Goal: Task Accomplishment & Management: Manage account settings

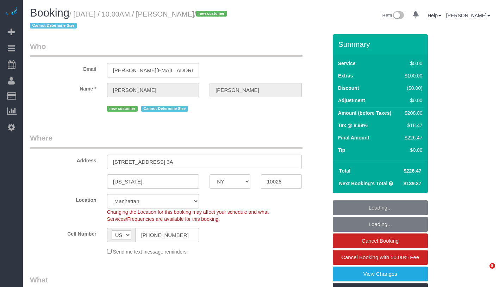
select select "NY"
select select "object:713"
select select "string:stripe-pm_1S1bRW4VGloSiKo76nNlJ8Rz"
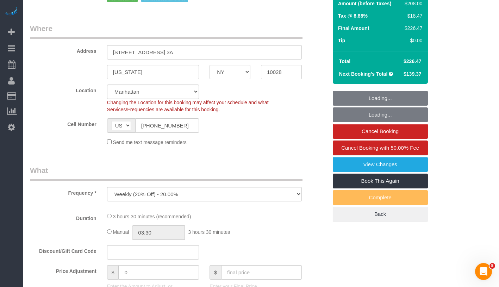
select select "number:89"
select select "number:90"
select select "number:15"
select select "number:5"
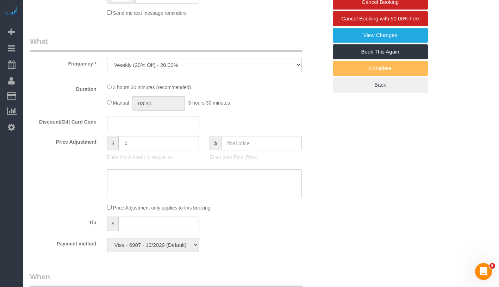
select select "1"
select select "spot1"
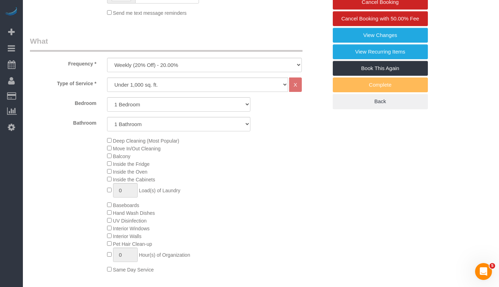
select select "1"
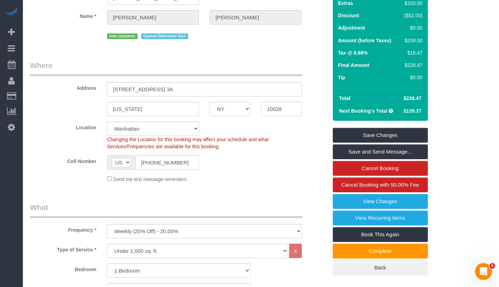
scroll to position [4, 0]
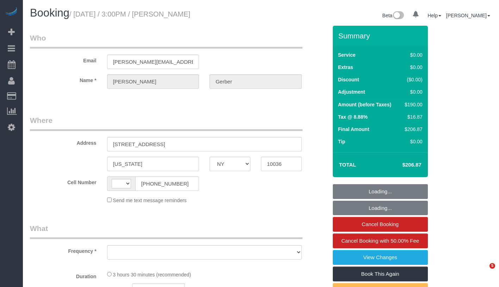
select select "NY"
select select "string:US"
select select "number:89"
select select "number:90"
select select "number:15"
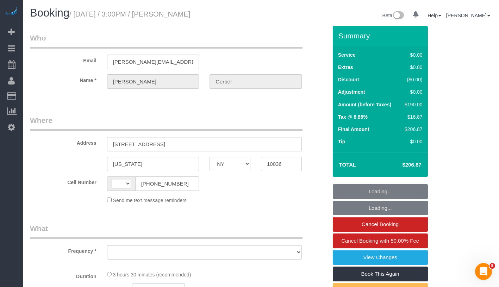
select select "number:5"
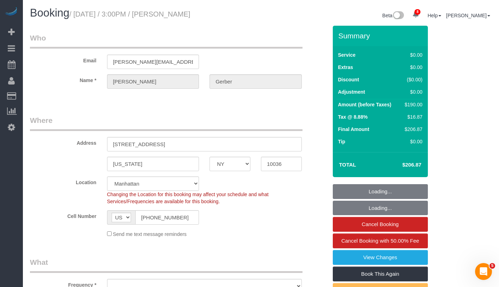
select select "object:834"
select select "string:stripe-pm_1S1vJM4VGloSiKo76Xl81MPA"
select select "1"
select select "2"
select select "spot1"
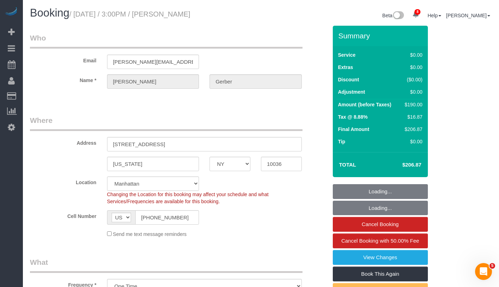
select select "object:946"
select select "1"
select select "2"
drag, startPoint x: 113, startPoint y: 142, endPoint x: 192, endPoint y: 147, distance: 79.4
click at [192, 147] on input "232 West 48th Street, Apt. 5" at bounding box center [204, 144] width 195 height 14
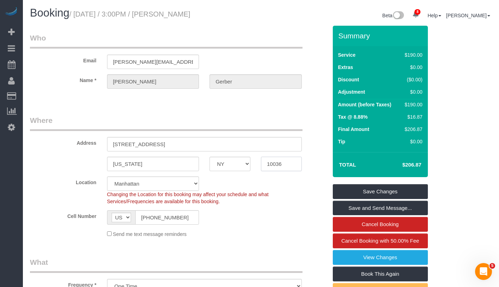
drag, startPoint x: 264, startPoint y: 164, endPoint x: 290, endPoint y: 164, distance: 25.7
click at [290, 164] on body "8 Beta Your Notifications You have 0 alerts × You have 1 to charge for 08/30/20…" at bounding box center [249, 143] width 499 height 287
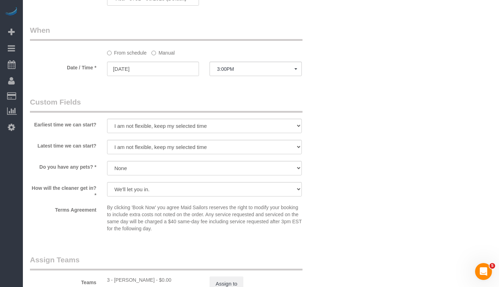
scroll to position [679, 0]
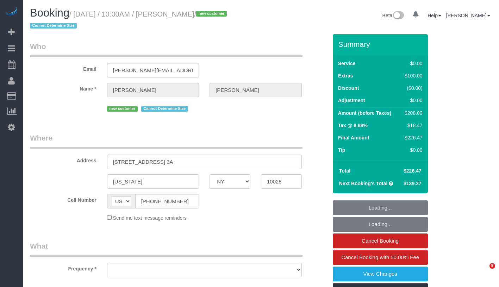
select select "NY"
select select "object:703"
select select "number:89"
select select "number:90"
select select "number:15"
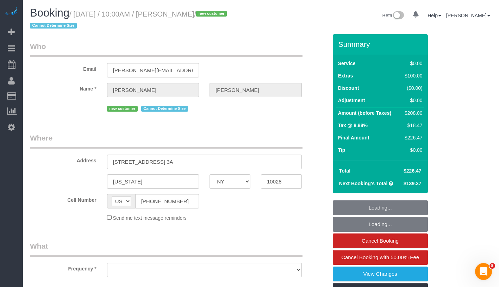
select select "number:5"
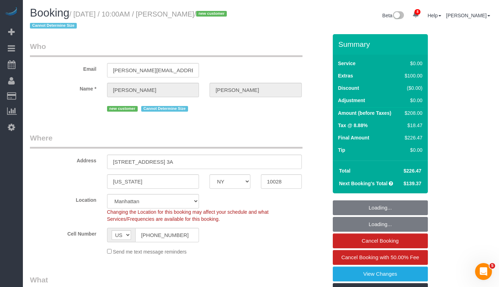
select select "object:854"
select select "string:stripe-pm_1S1bRW4VGloSiKo76nNlJ8Rz"
select select "1"
select select "spot1"
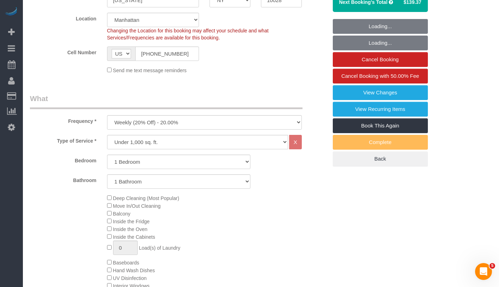
select select "1"
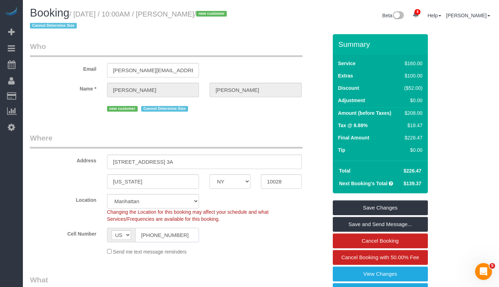
click at [149, 237] on input "(219) 728-7206" at bounding box center [167, 235] width 64 height 14
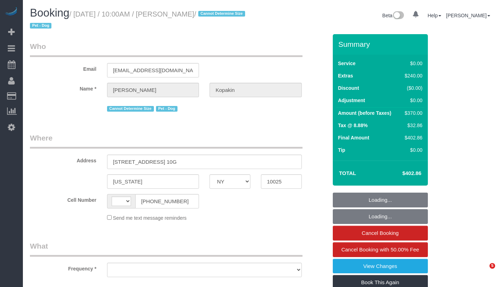
select select "NY"
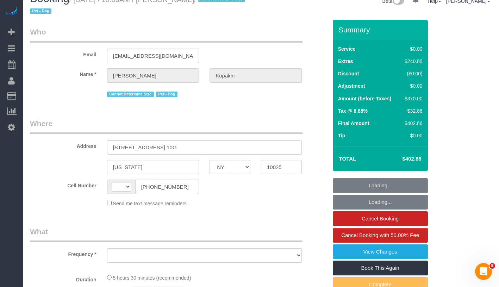
select select "1"
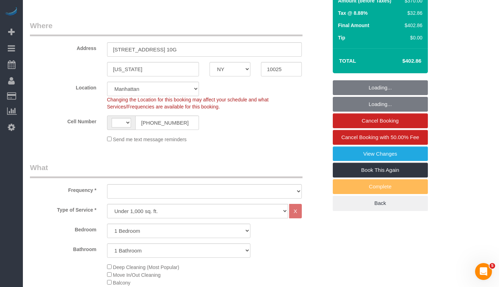
select select "string:US"
select select "object:830"
select select "string:stripe-pm_1PyaSr4VGloSiKo7ahxQI7VL"
select select "number:58"
select select "number:72"
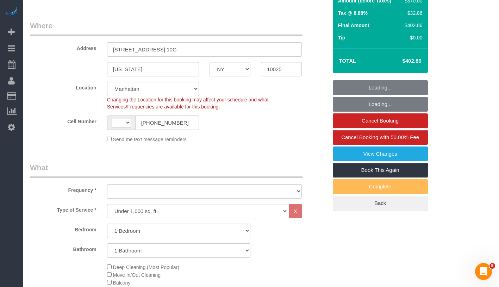
select select "number:13"
select select "number:5"
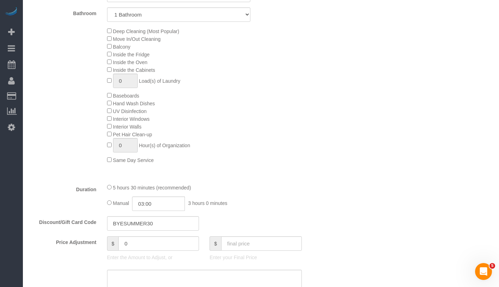
select select "spot1"
select select "1"
select select "object:1415"
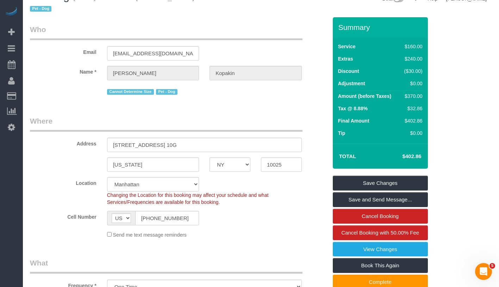
scroll to position [0, 0]
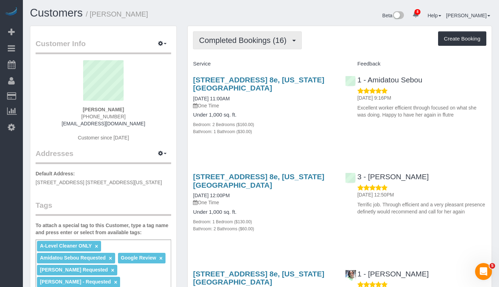
click at [226, 31] on button "Completed Bookings (16)" at bounding box center [247, 40] width 109 height 18
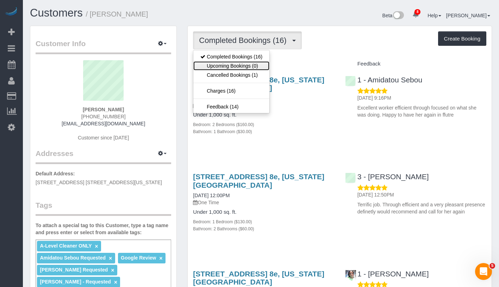
click at [238, 61] on link "Upcoming Bookings (0)" at bounding box center [231, 65] width 76 height 9
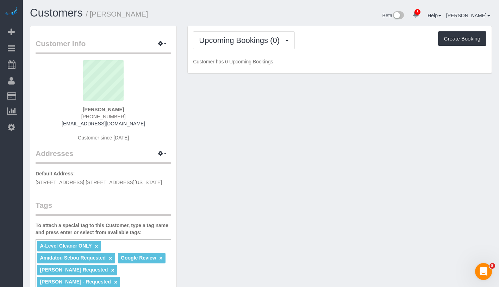
click at [254, 29] on div "Upcoming Bookings (0) Completed Bookings (16) Upcoming Bookings (0) Cancelled B…" at bounding box center [340, 50] width 304 height 48
click at [252, 36] on span "Upcoming Bookings (0)" at bounding box center [241, 40] width 84 height 9
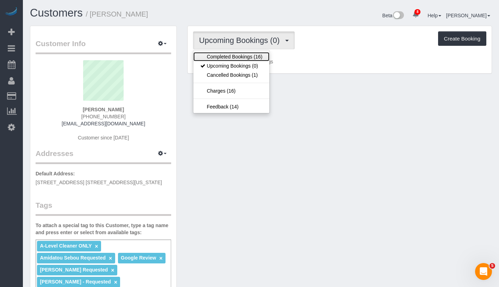
click at [250, 55] on link "Completed Bookings (16)" at bounding box center [231, 56] width 76 height 9
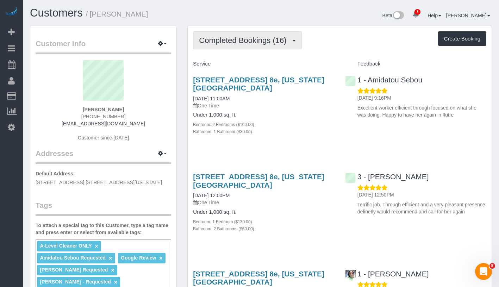
click at [279, 39] on span "Completed Bookings (16)" at bounding box center [244, 40] width 91 height 9
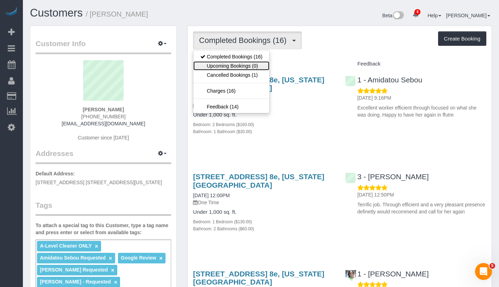
click at [251, 63] on link "Upcoming Bookings (0)" at bounding box center [231, 65] width 76 height 9
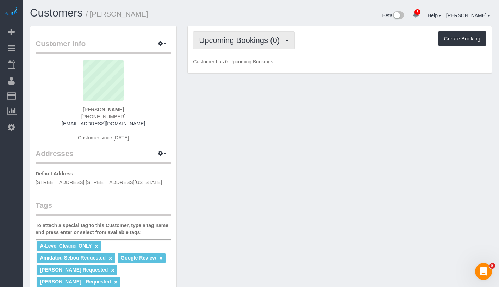
click at [262, 36] on span "Upcoming Bookings (0)" at bounding box center [241, 40] width 84 height 9
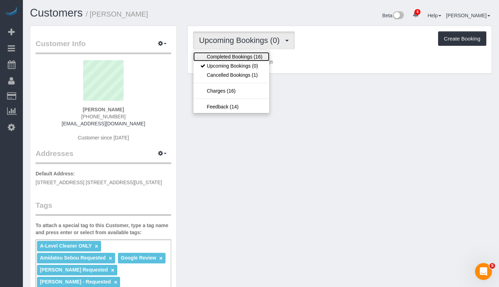
click at [246, 60] on link "Completed Bookings (16)" at bounding box center [231, 56] width 76 height 9
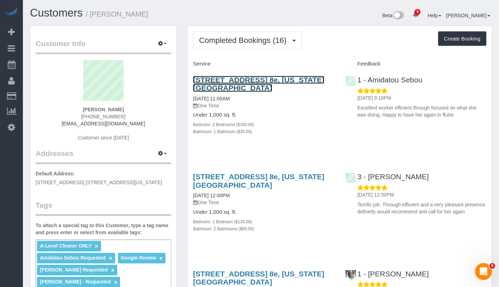
click at [221, 82] on link "245 West 104th Street, Apt. 8e, New York, NY 10025" at bounding box center [258, 84] width 131 height 16
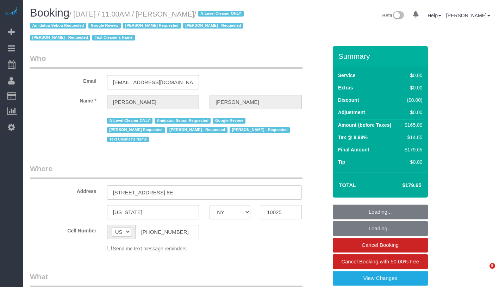
select select "NY"
select select "object:722"
select select "string:stripe-pm_1JF24M4VGloSiKo7DyncdPd5"
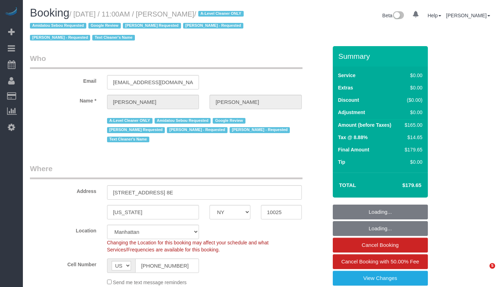
select select "object:1400"
select select "2"
select select "spot1"
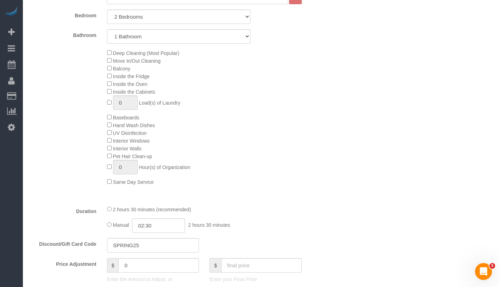
scroll to position [337, 0]
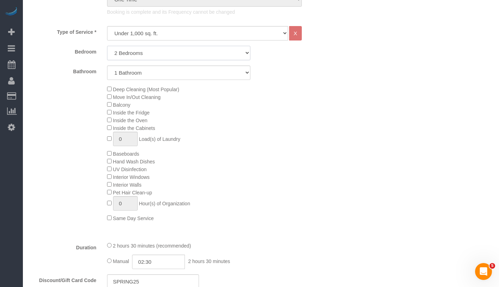
click at [184, 54] on select "Studio 1 Bedroom 2 Bedrooms 3 Bedrooms" at bounding box center [178, 53] width 143 height 14
select select "1"
click at [109, 248] on div "2 hours 0 minutes (recommended)" at bounding box center [204, 246] width 195 height 8
click at [111, 242] on div "2 hours 0 minutes (recommended)" at bounding box center [204, 246] width 195 height 8
type input "02:00"
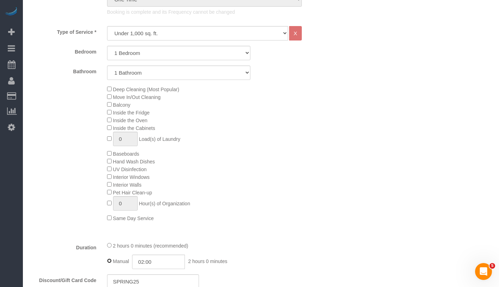
select select "spot6"
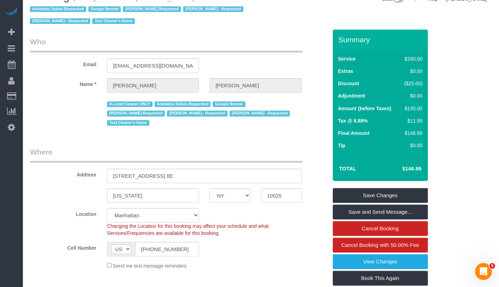
scroll to position [54, 0]
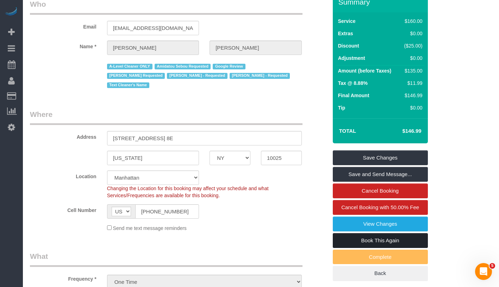
click at [408, 238] on link "Book This Again" at bounding box center [380, 240] width 95 height 15
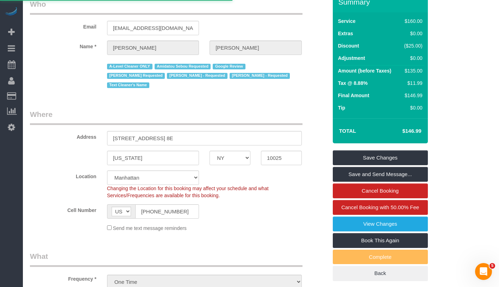
select select "NY"
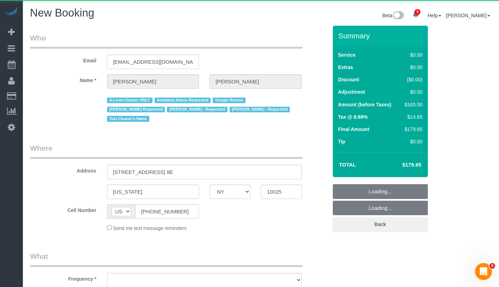
select select "string:stripe-pm_1JF24M4VGloSiKo7DyncdPd5"
select select "number:59"
select select "number:74"
select select "number:15"
select select "number:5"
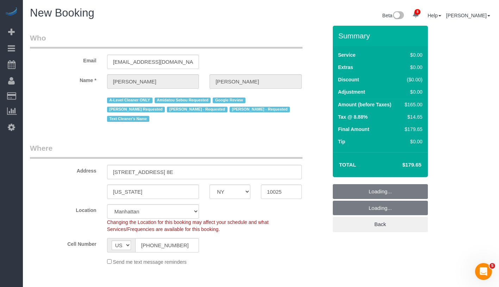
select select "object:3041"
select select "2"
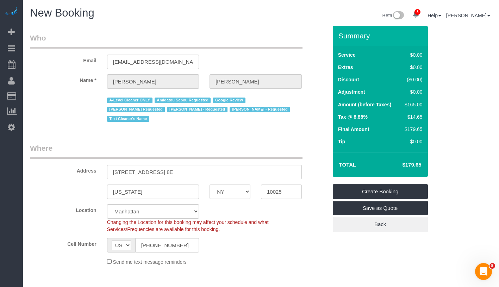
select select "2"
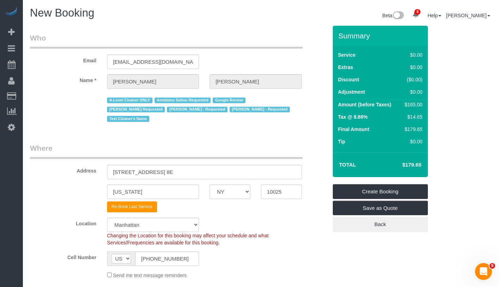
select select "object:3189"
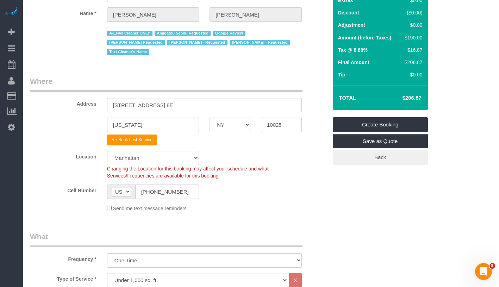
scroll to position [205, 0]
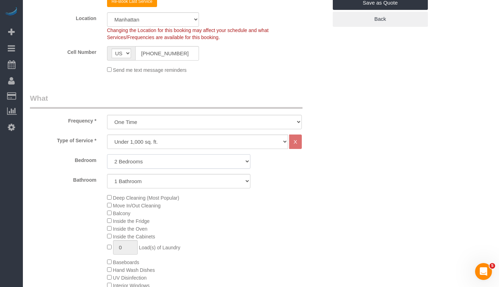
click at [163, 163] on select "Studio 1 Bedroom 2 Bedrooms 3 Bedrooms" at bounding box center [178, 161] width 143 height 14
select select "1"
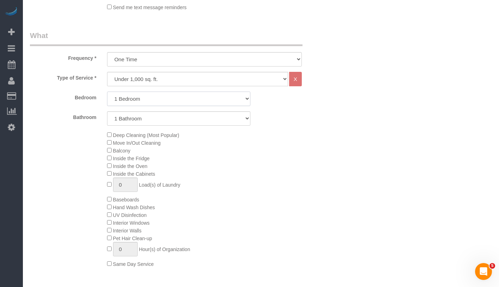
scroll to position [348, 0]
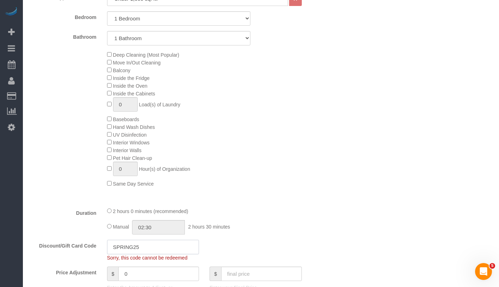
drag, startPoint x: 159, startPoint y: 248, endPoint x: 104, endPoint y: 248, distance: 54.6
click at [104, 248] on div "SPRING25" at bounding box center [153, 247] width 103 height 14
type input "02:00"
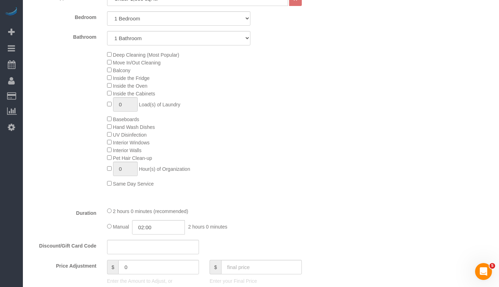
click at [109, 208] on div "2 hours 0 minutes (recommended)" at bounding box center [204, 211] width 195 height 8
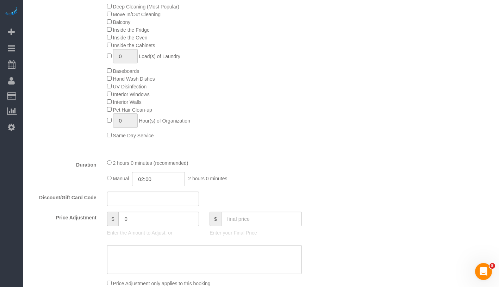
scroll to position [449, 0]
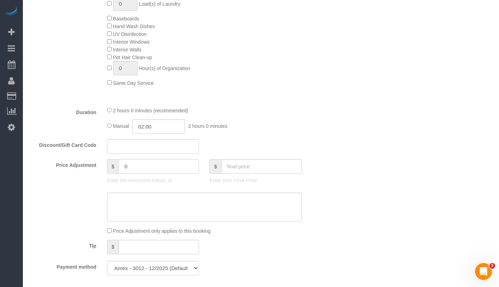
click at [154, 166] on input "0" at bounding box center [158, 166] width 81 height 14
click at [149, 152] on input "text" at bounding box center [153, 146] width 92 height 14
paste input "BYESUMMER30"
type input "BYESUMMER30"
click at [158, 207] on textarea at bounding box center [204, 207] width 195 height 29
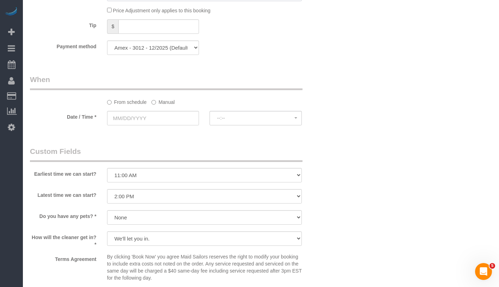
scroll to position [719, 0]
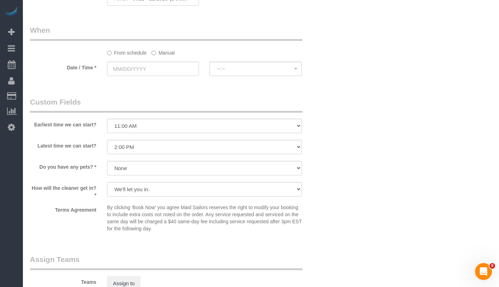
click at [170, 54] on label "Manual" at bounding box center [163, 52] width 23 height 10
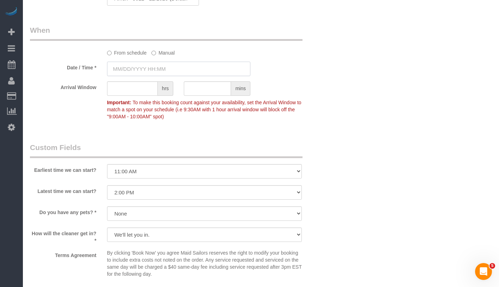
click at [172, 68] on input "text" at bounding box center [178, 69] width 143 height 14
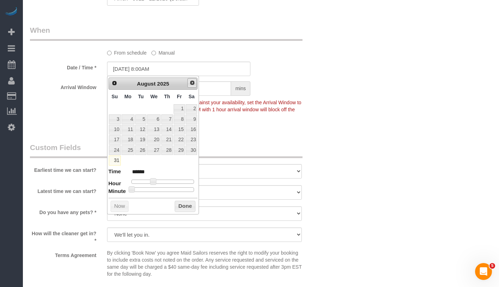
click at [190, 80] on span "Next" at bounding box center [193, 83] width 6 height 6
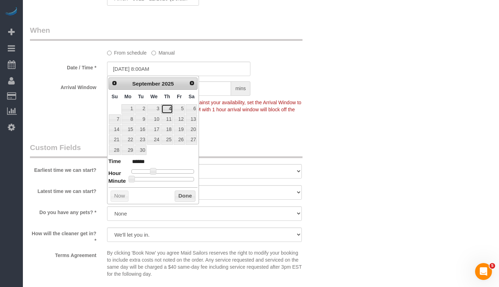
click at [172, 109] on link "4" at bounding box center [167, 109] width 12 height 10
type input "09/04/2025 9:00AM"
type input "******"
type input "09/04/2025 10:00AM"
type input "*******"
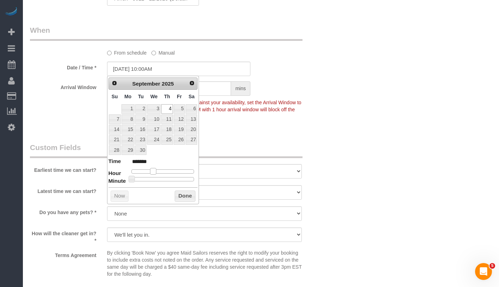
type input "09/04/2025 11:00AM"
type input "*******"
type input "09/04/2025 12:00PM"
type input "*******"
drag, startPoint x: 154, startPoint y: 172, endPoint x: 166, endPoint y: 173, distance: 11.3
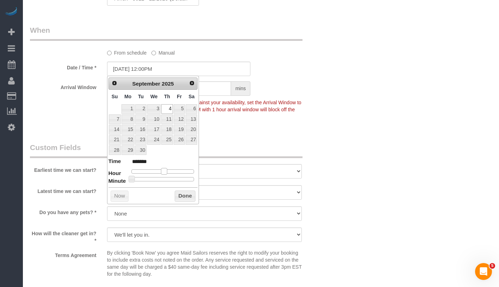
click at [166, 173] on span at bounding box center [164, 171] width 6 height 6
click at [190, 195] on button "Done" at bounding box center [185, 196] width 21 height 11
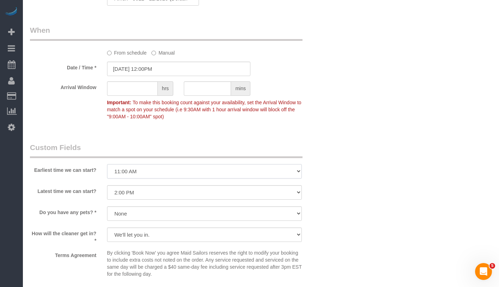
click at [185, 171] on select "I am not flexible, keep my selected time 8:00 AM 9:00 AM 10:00 AM 11:00 AM 12:0…" at bounding box center [204, 171] width 195 height 14
select select "number:60"
click at [186, 191] on select "I am not flexible, keep my selected time 8:00 AM 9:00 AM 10:00 AM 11:00 AM 12:0…" at bounding box center [204, 192] width 195 height 14
select select "number:76"
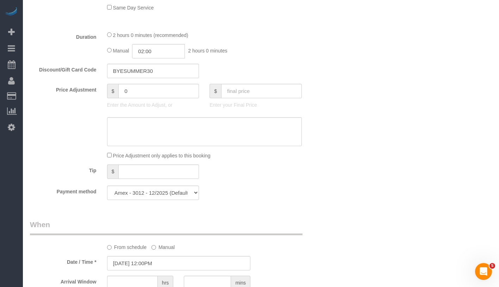
scroll to position [634, 0]
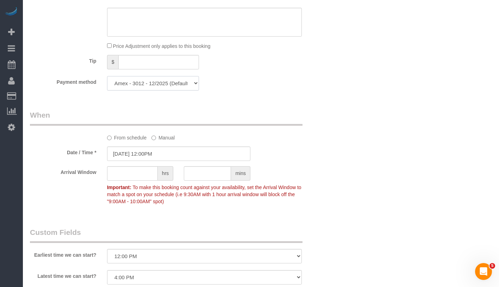
click at [152, 88] on select "Amex - 3012 - 12/2025 (Default) Amex - 3012 - 12/2025 Add Credit Card ─────────…" at bounding box center [153, 83] width 92 height 14
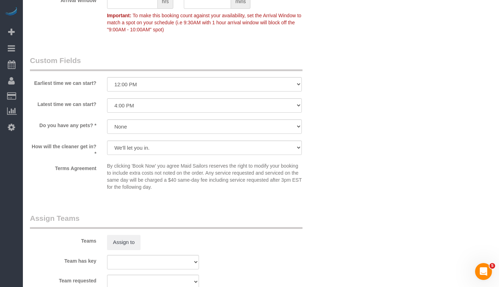
scroll to position [941, 0]
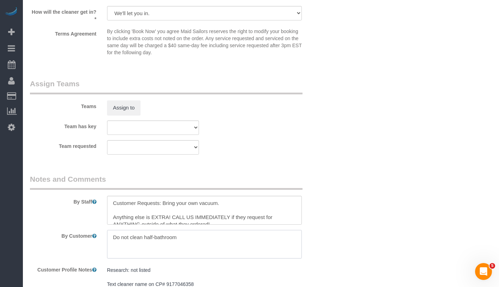
drag, startPoint x: 198, startPoint y: 238, endPoint x: 146, endPoint y: 238, distance: 52.5
click at [146, 238] on textarea at bounding box center [204, 244] width 195 height 29
click at [203, 239] on textarea at bounding box center [204, 244] width 195 height 29
drag, startPoint x: 203, startPoint y: 239, endPoint x: 146, endPoint y: 238, distance: 57.1
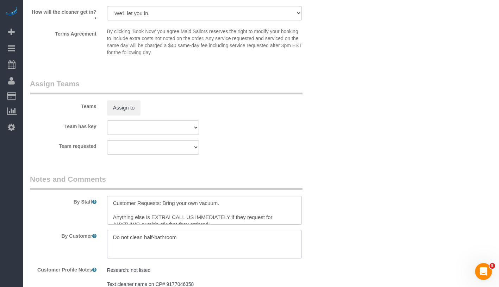
click at [146, 238] on textarea at bounding box center [204, 244] width 195 height 29
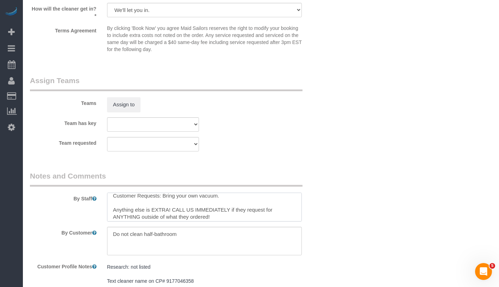
scroll to position [28, 0]
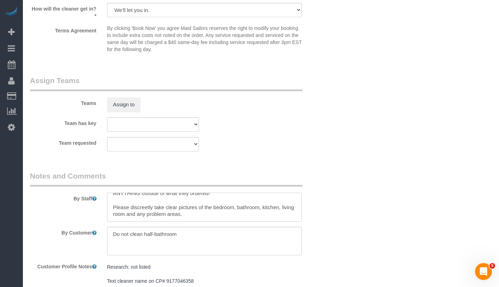
click at [254, 216] on textarea at bounding box center [204, 207] width 195 height 29
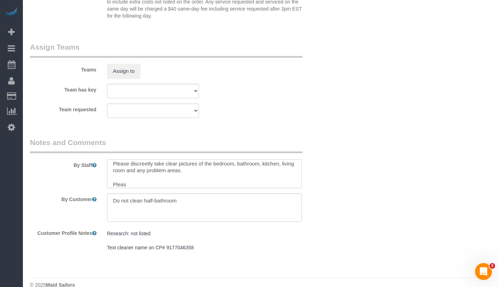
scroll to position [989, 0]
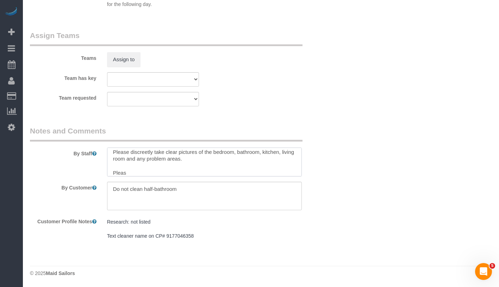
type textarea "Customer Requests: Bring your own vacuum. Anything else is EXTRA! CALL US IMMED…"
drag, startPoint x: 186, startPoint y: 190, endPoint x: 118, endPoint y: 186, distance: 68.5
click at [113, 188] on textarea at bounding box center [204, 196] width 195 height 29
click at [197, 173] on textarea at bounding box center [204, 162] width 195 height 29
type textarea "Customer Requests: Bring your own vacuum. Anything else is EXTRA! CALL US IMMED…"
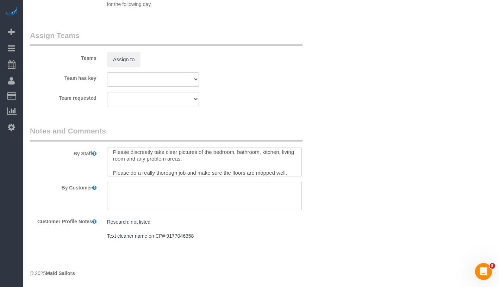
click at [260, 231] on pre "Research: not listed Text cleaner name on CP# 9177046358" at bounding box center [204, 228] width 195 height 21
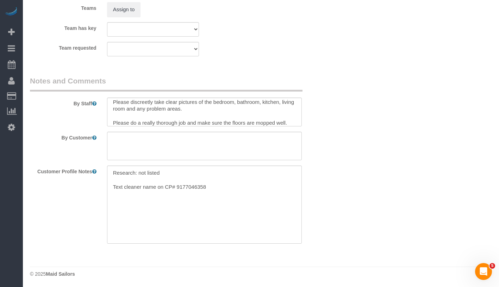
scroll to position [1040, 0]
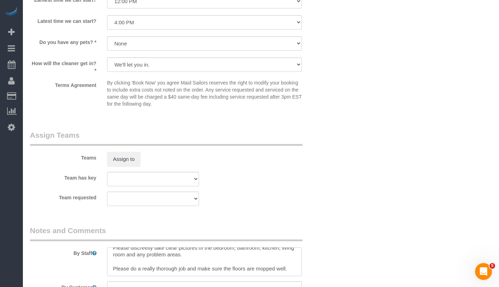
scroll to position [658, 0]
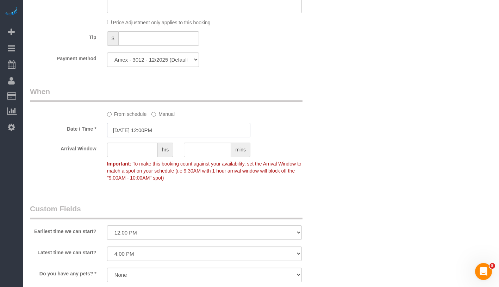
click at [179, 130] on input "09/04/2025 12:00PM" at bounding box center [178, 130] width 143 height 14
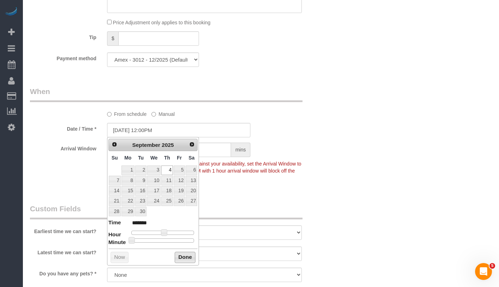
click at [186, 255] on button "Done" at bounding box center [185, 257] width 21 height 11
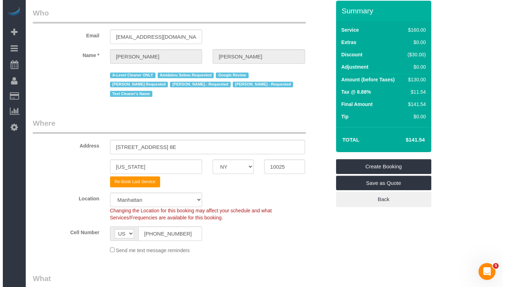
scroll to position [0, 0]
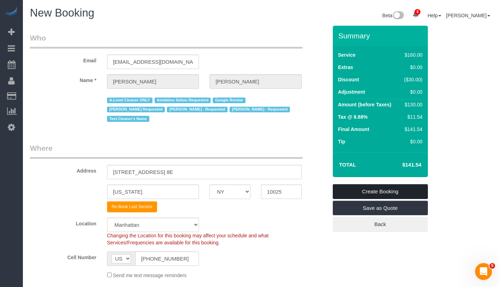
click at [412, 189] on link "Create Booking" at bounding box center [380, 191] width 95 height 15
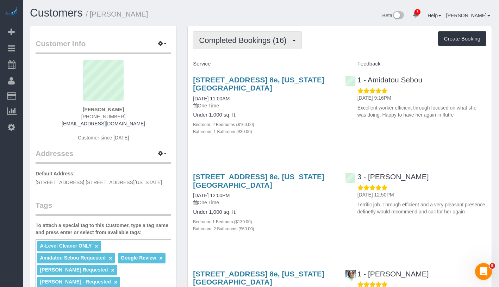
click at [280, 47] on button "Completed Bookings (16)" at bounding box center [247, 40] width 109 height 18
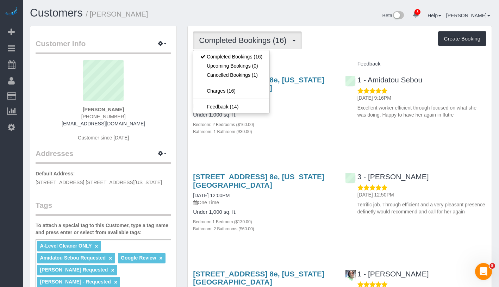
click at [352, 47] on div "Completed Bookings (16) Completed Bookings (16) Upcoming Bookings (0) Cancelled…" at bounding box center [340, 40] width 294 height 18
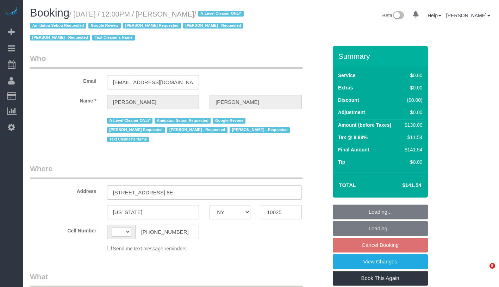
select select "NY"
select select "object:463"
select select "number:60"
select select "number:76"
select select "number:15"
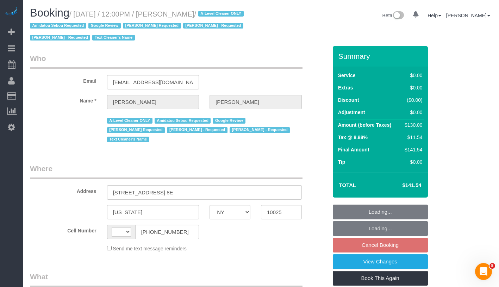
select select "number:5"
select select "string:[GEOGRAPHIC_DATA]"
select select "string:stripe-pm_1JF24M4VGloSiKo7DyncdPd5"
select select "1"
select select "spot5"
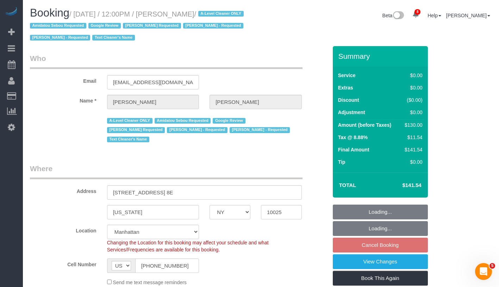
select select "object:1360"
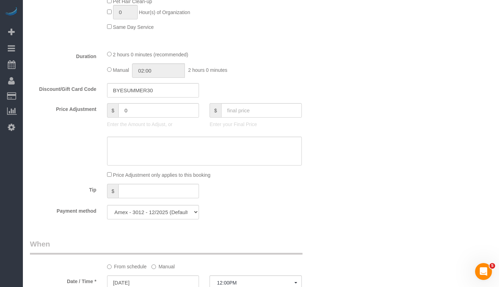
select select "1"
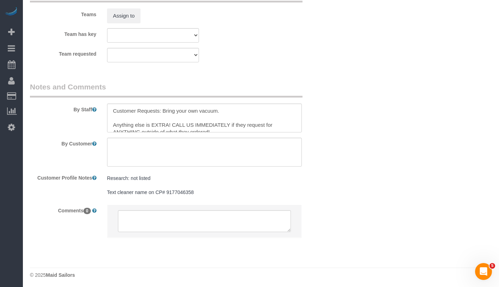
scroll to position [996, 0]
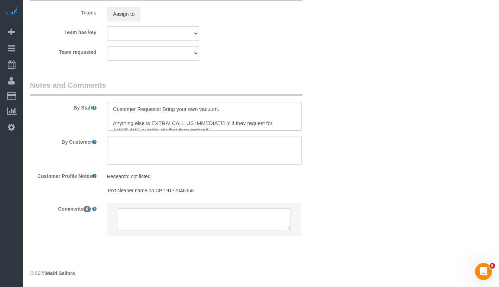
click at [204, 219] on textarea at bounding box center [204, 220] width 173 height 22
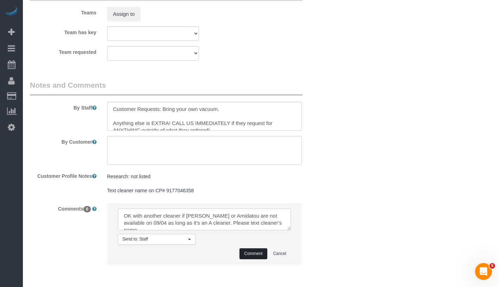
type textarea "OK with another cleaner if [PERSON_NAME] or Amidatou are not available on 09/04…"
click at [246, 253] on button "Comment" at bounding box center [253, 253] width 27 height 11
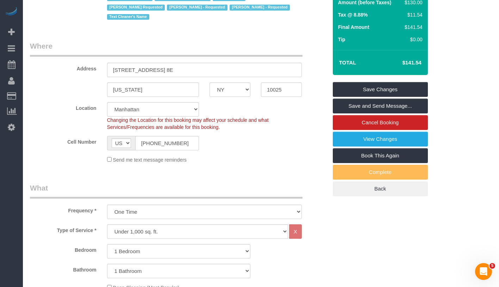
scroll to position [57, 0]
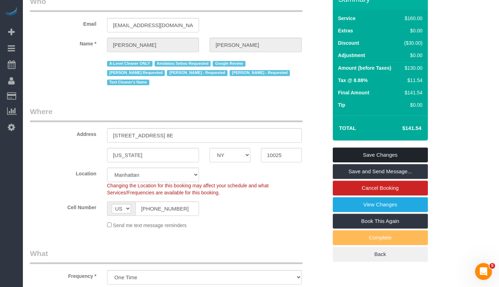
click at [419, 159] on link "Save Changes" at bounding box center [380, 155] width 95 height 15
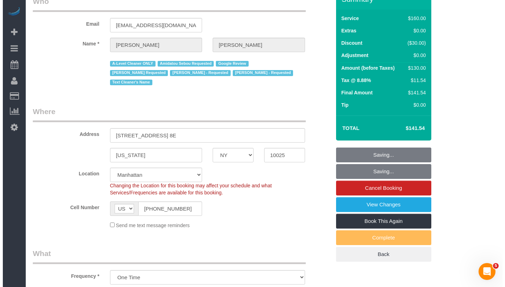
scroll to position [0, 0]
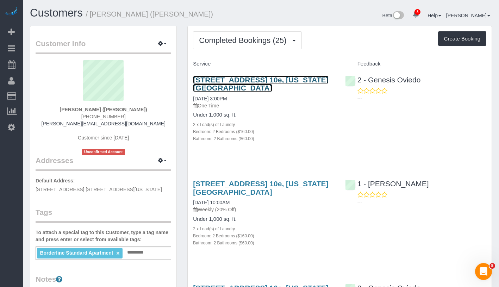
click at [239, 86] on link "[STREET_ADDRESS] 10e, [US_STATE][GEOGRAPHIC_DATA]" at bounding box center [260, 84] width 135 height 16
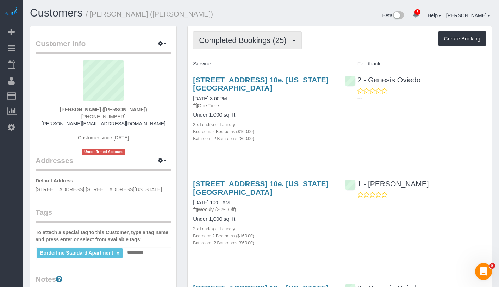
click at [234, 39] on span "Completed Bookings (25)" at bounding box center [244, 40] width 91 height 9
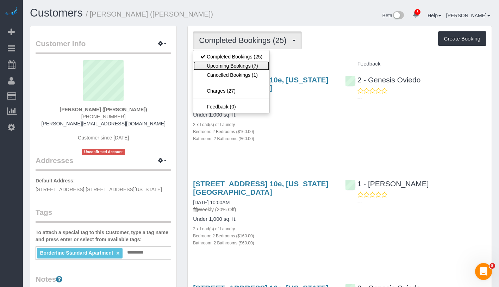
click at [246, 67] on link "Upcoming Bookings (7)" at bounding box center [231, 65] width 76 height 9
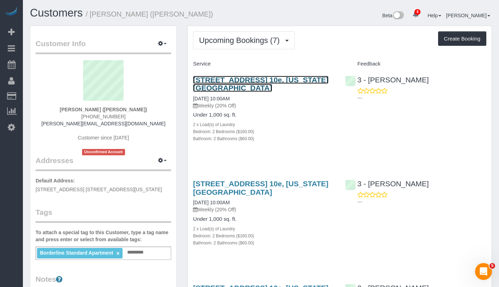
click at [281, 80] on link "[STREET_ADDRESS] 10e, [US_STATE][GEOGRAPHIC_DATA]" at bounding box center [260, 84] width 135 height 16
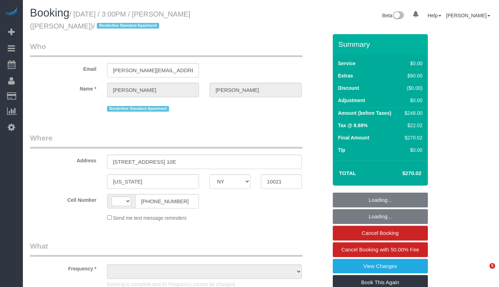
select select "NY"
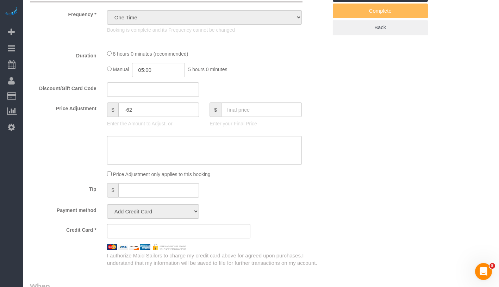
select select "object:834"
select select "string:[GEOGRAPHIC_DATA]"
select select "string:stripe-pm_1R58S94VGloSiKo7oTDM75CS"
select select "2"
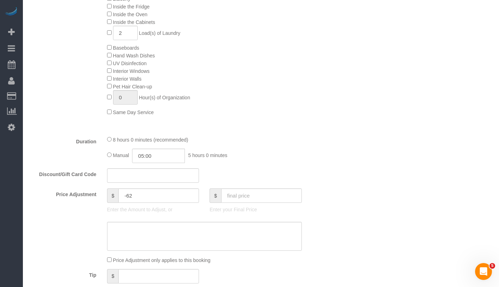
select select "spot1"
select select "number:89"
select select "number:90"
select select "number:15"
select select "number:6"
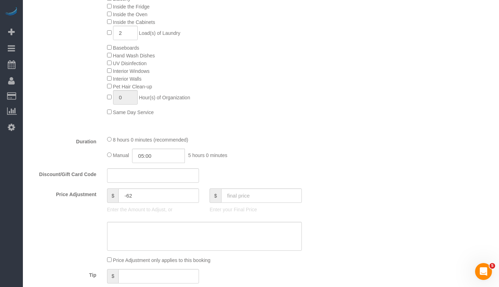
select select "2"
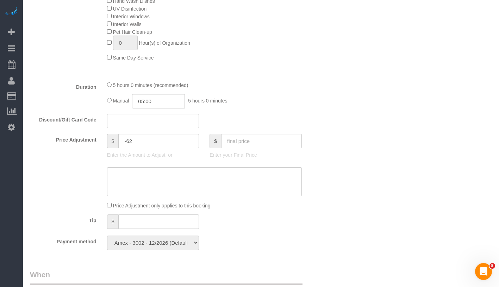
scroll to position [223, 0]
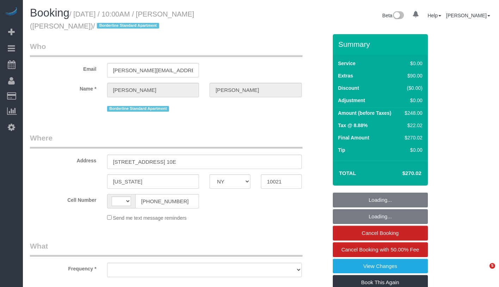
select select "NY"
select select "string:[GEOGRAPHIC_DATA]"
select select "number:57"
select select "number:73"
select select "number:15"
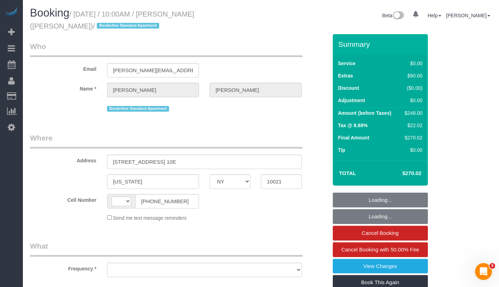
select select "number:6"
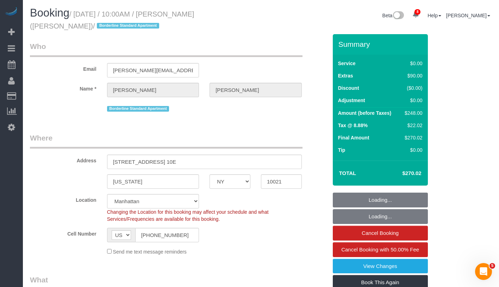
select select "object:847"
select select "string:stripe-pm_1R58S94VGloSiKo7oTDM75CS"
select select "2"
select select "spot1"
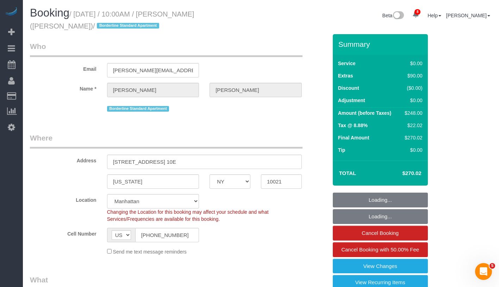
select select "object:1353"
select select "2"
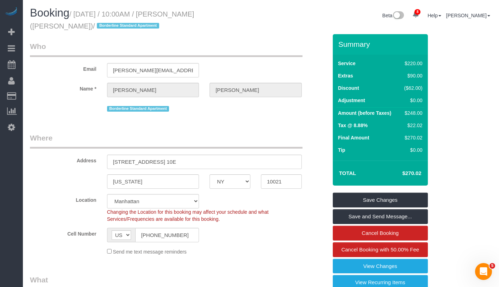
drag, startPoint x: 80, startPoint y: 15, endPoint x: 64, endPoint y: 29, distance: 21.0
click at [64, 29] on small "/ [DATE] / 10:00AM / [PERSON_NAME] ([PERSON_NAME]) / Borderline Standard Apartm…" at bounding box center [112, 20] width 164 height 20
copy small "[DATE] / 10:00AM / [PERSON_NAME] ([PERSON_NAME])"
